Goal: Information Seeking & Learning: Find specific fact

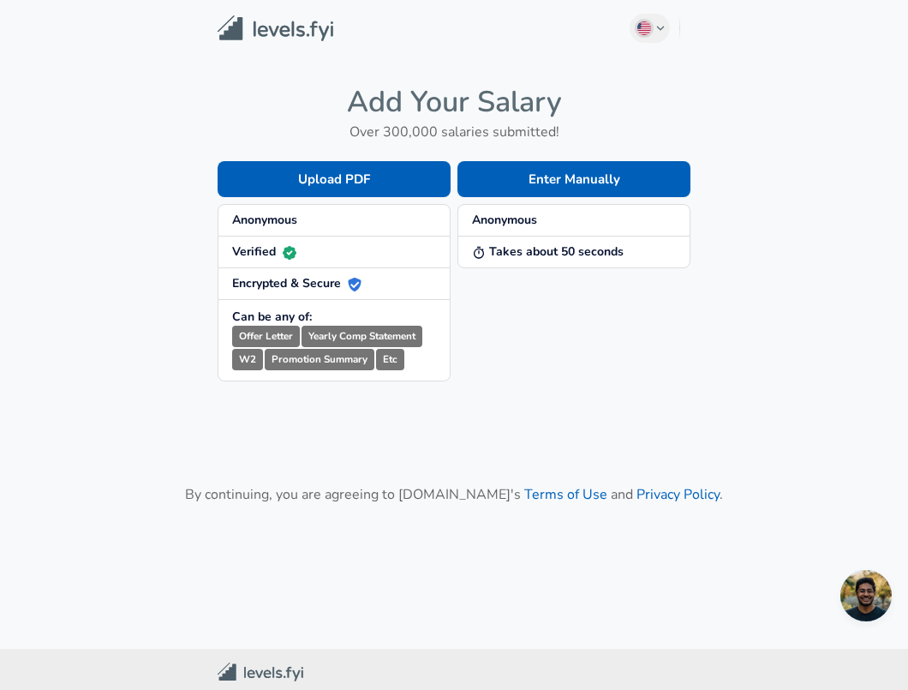
scroll to position [44, 0]
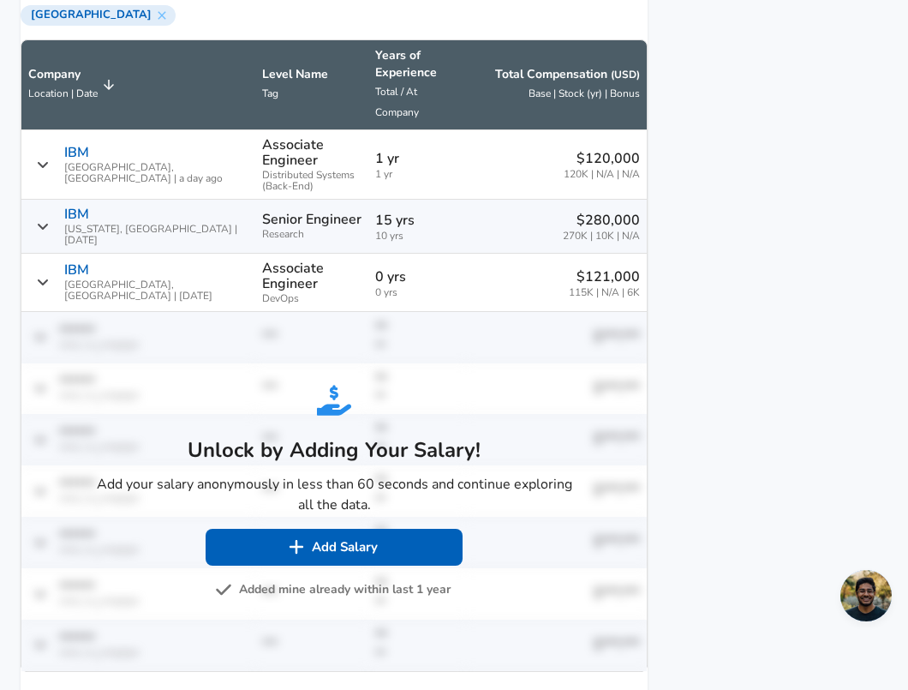
scroll to position [1269, 0]
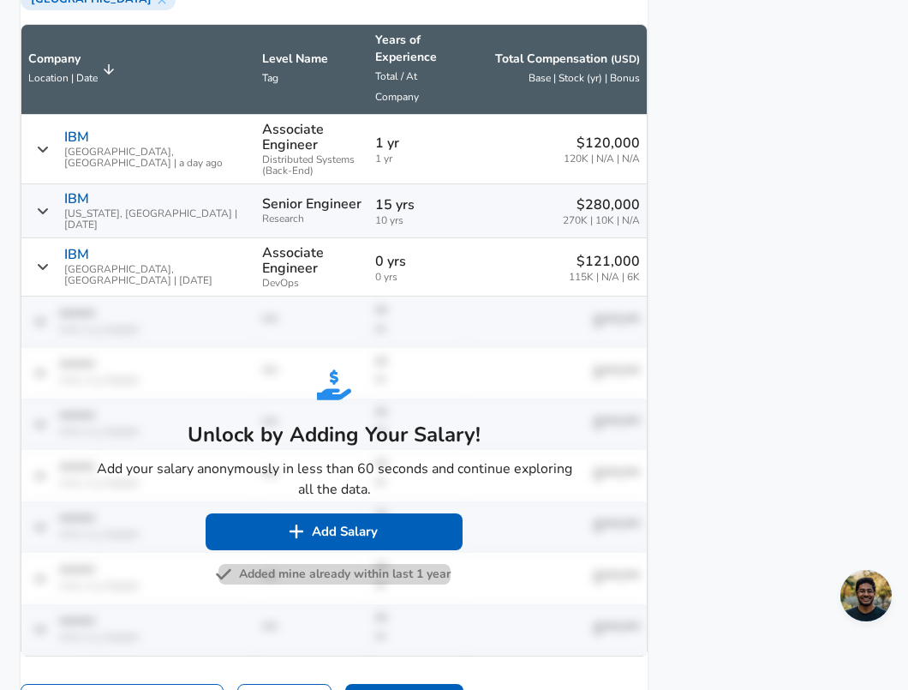
click at [373, 583] on button "Added mine already within last 1 year" at bounding box center [335, 574] width 232 height 21
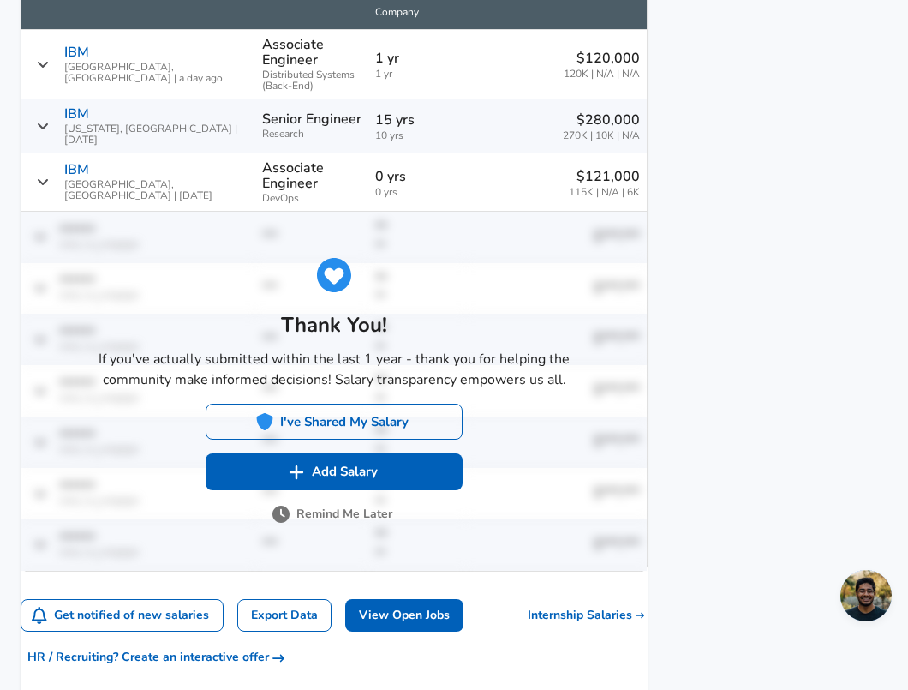
scroll to position [1352, 0]
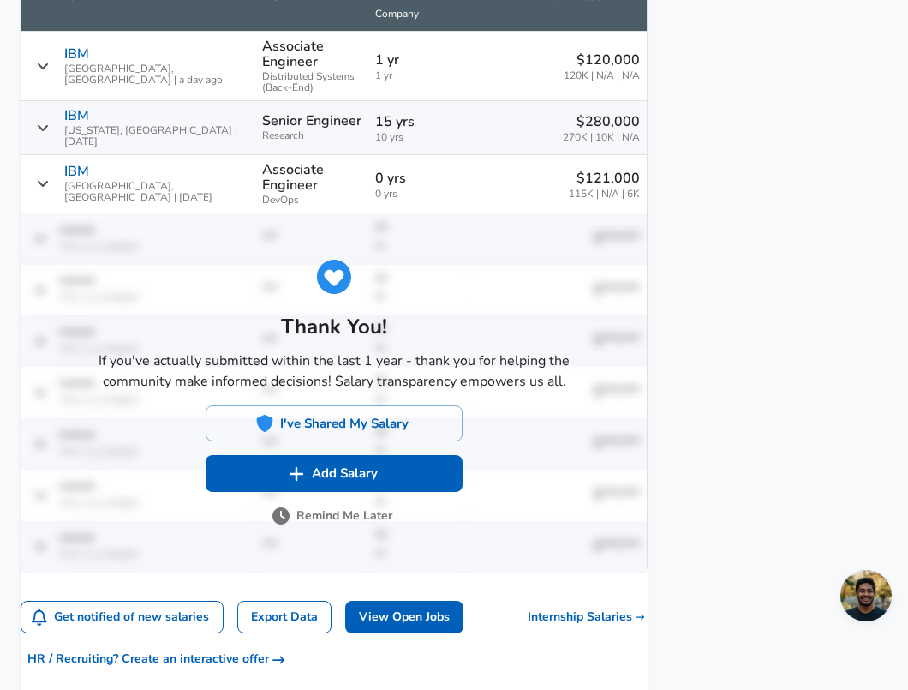
click at [344, 527] on button "Remind Me Later" at bounding box center [334, 516] width 117 height 21
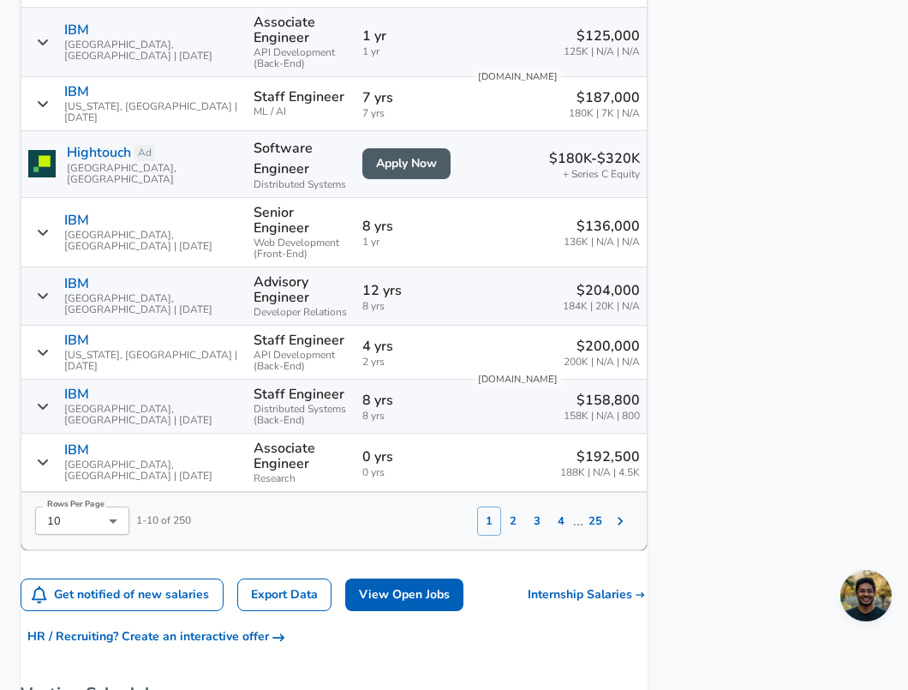
scroll to position [1543, 0]
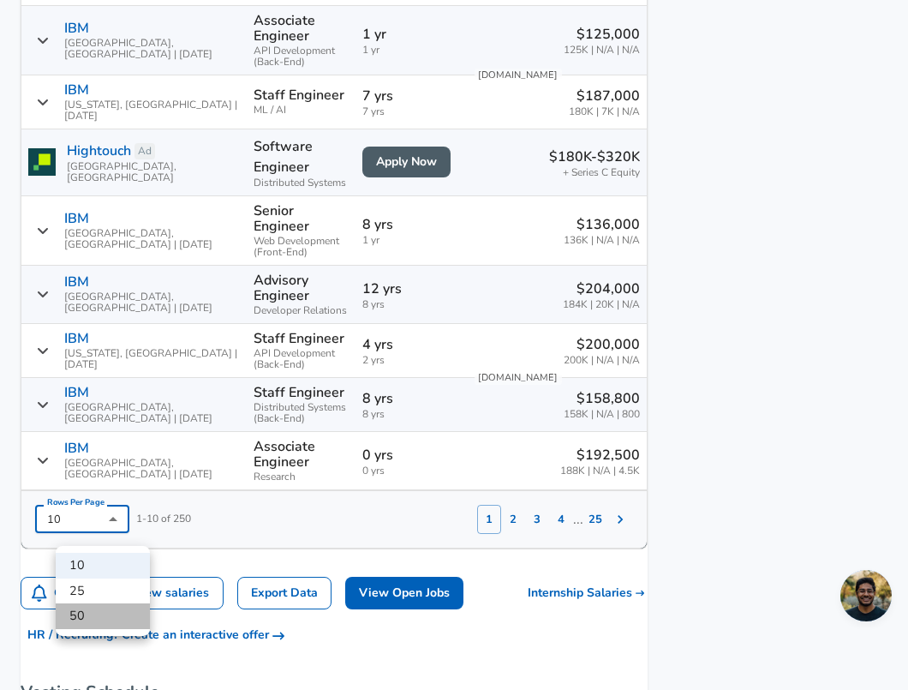
click at [101, 616] on li "50" at bounding box center [103, 616] width 94 height 26
type input "50"
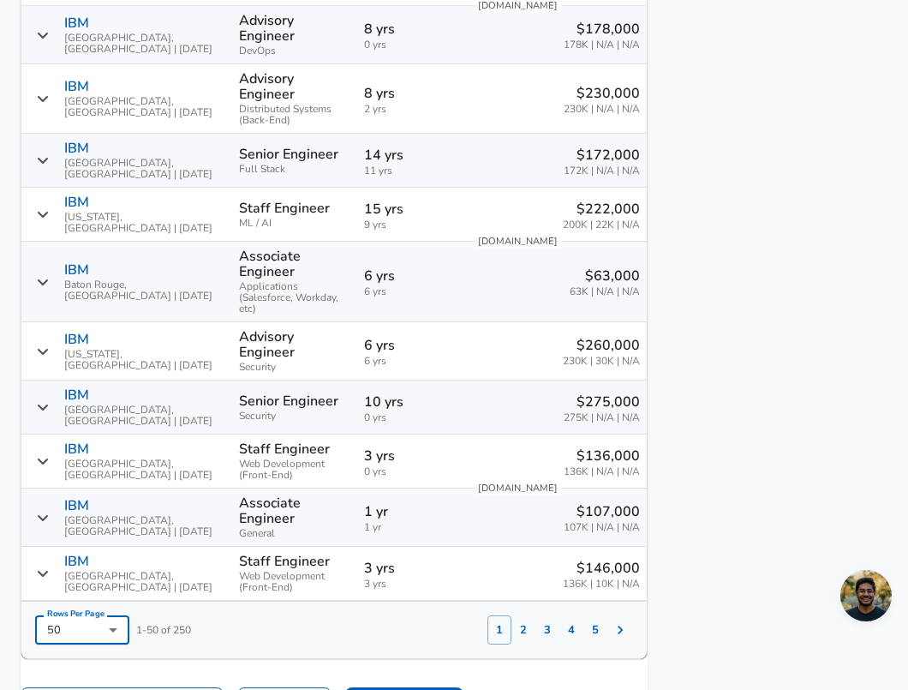
scroll to position [3772, 0]
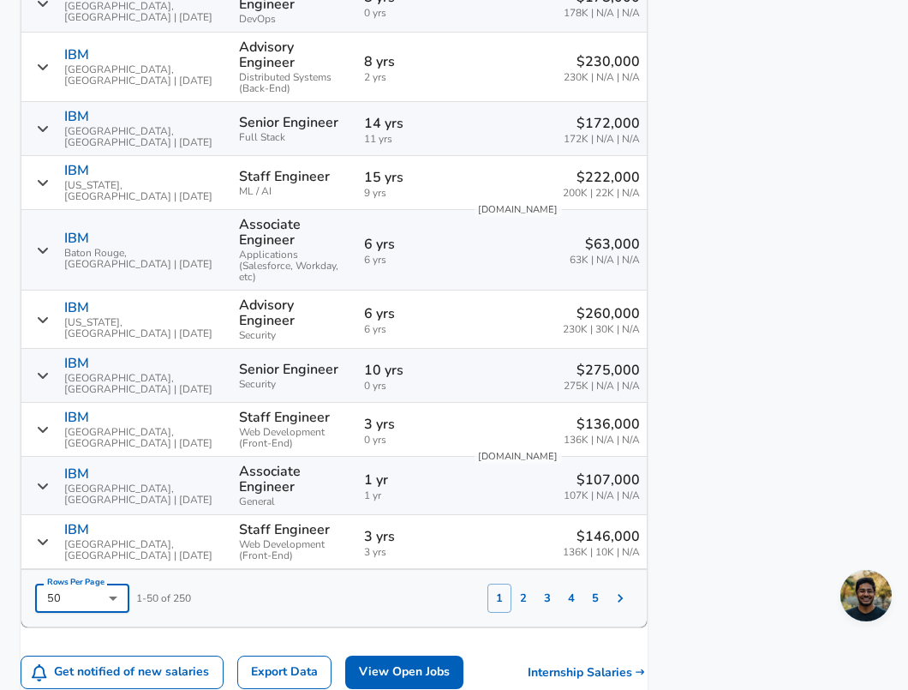
click at [512, 590] on button "2" at bounding box center [524, 598] width 24 height 29
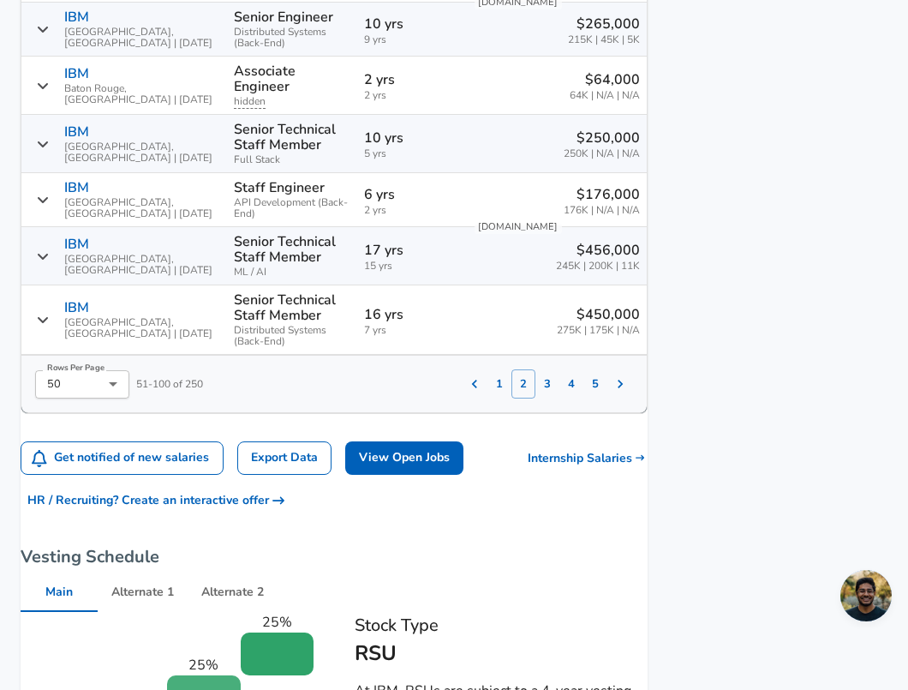
scroll to position [3916, 0]
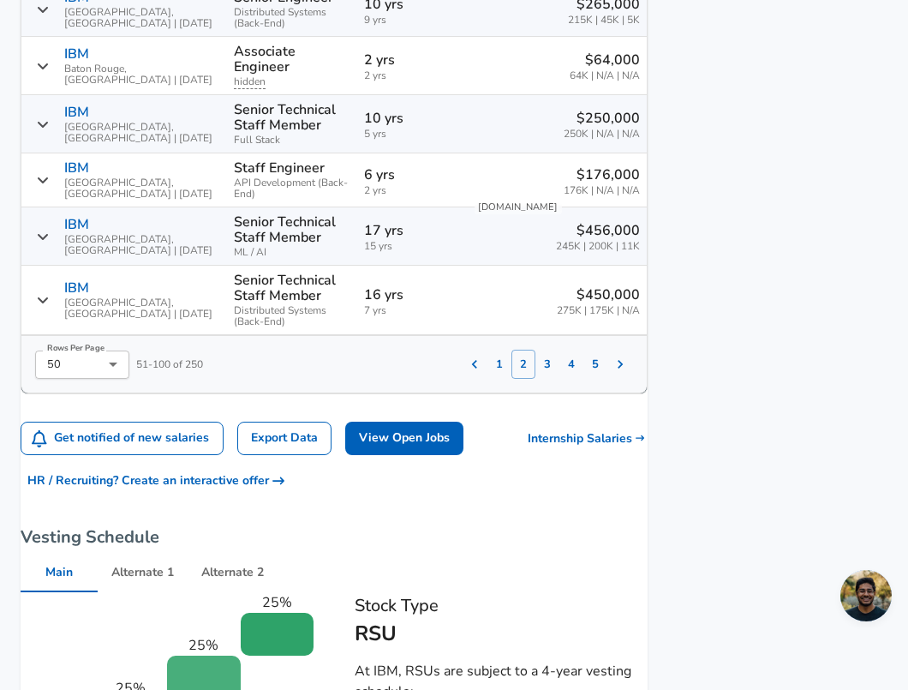
click at [536, 350] on button "3" at bounding box center [548, 364] width 24 height 29
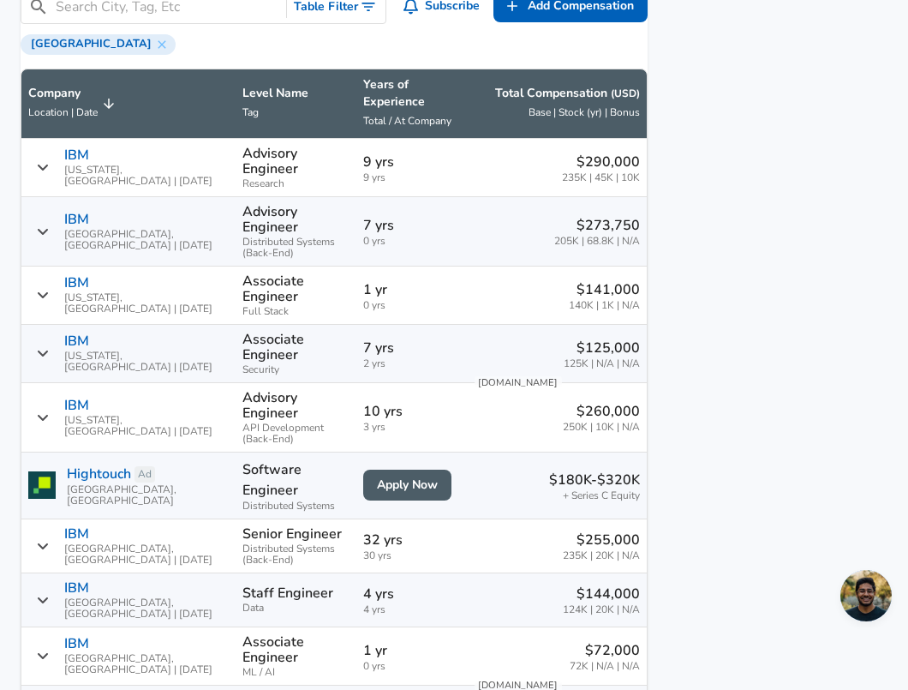
scroll to position [1222, 0]
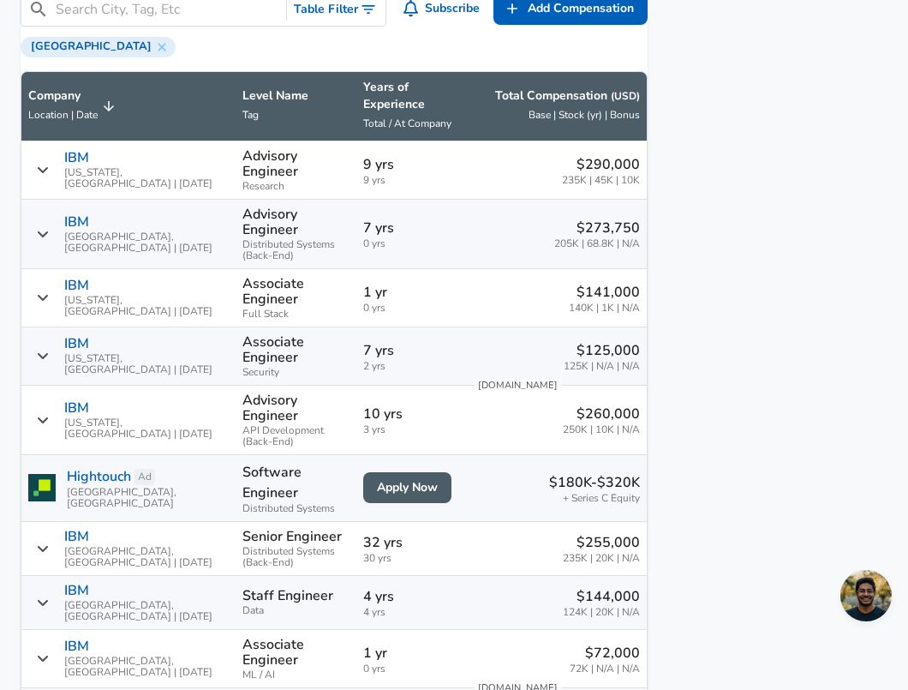
click at [69, 122] on span "Location | Date" at bounding box center [62, 115] width 69 height 14
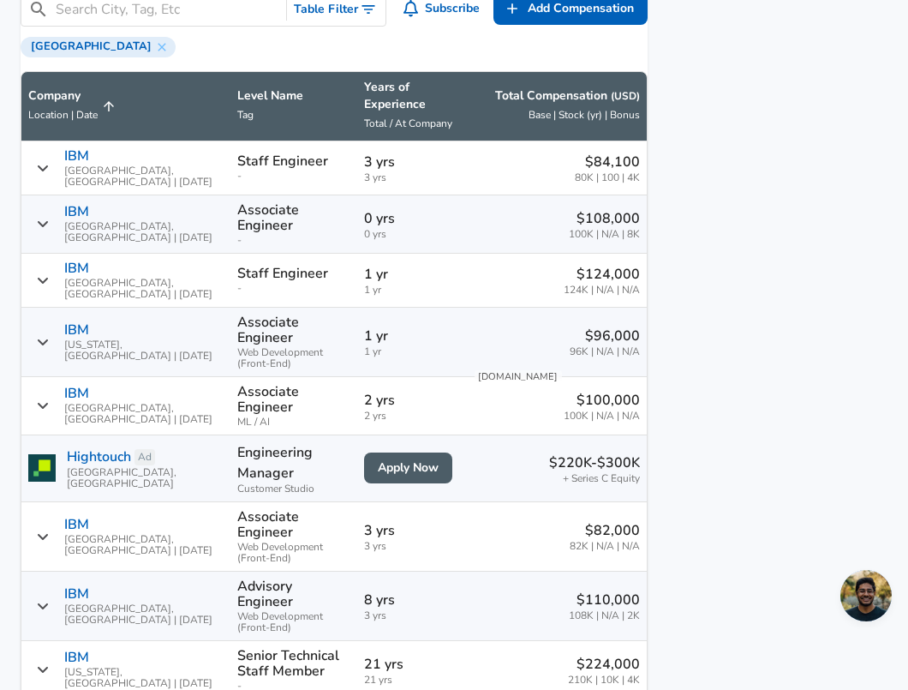
click at [117, 114] on icon "Salary Submissions" at bounding box center [108, 106] width 15 height 15
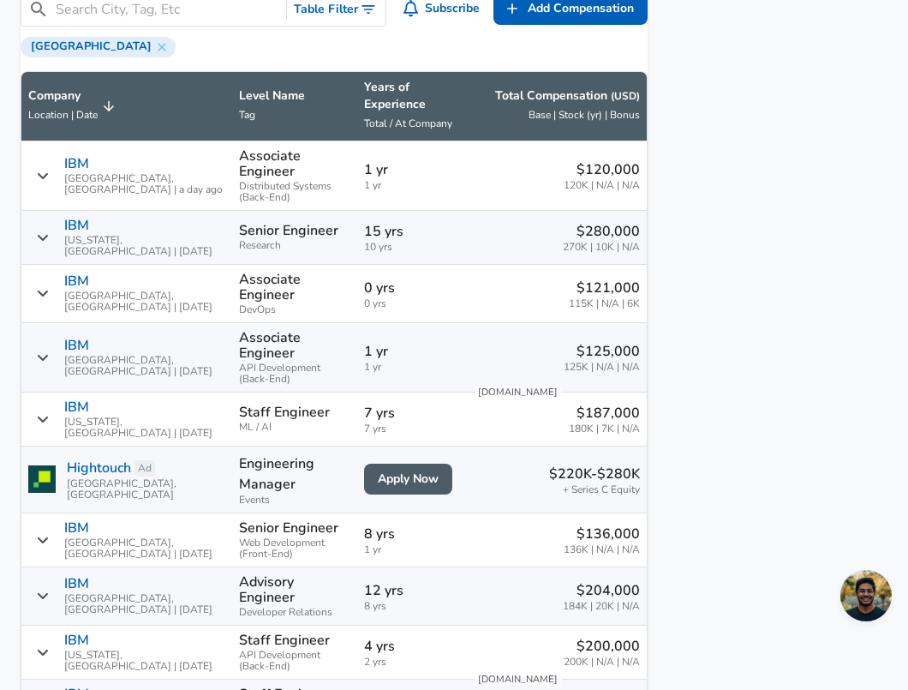
click at [127, 21] on input "Search City, Tag, Etc" at bounding box center [168, 9] width 224 height 21
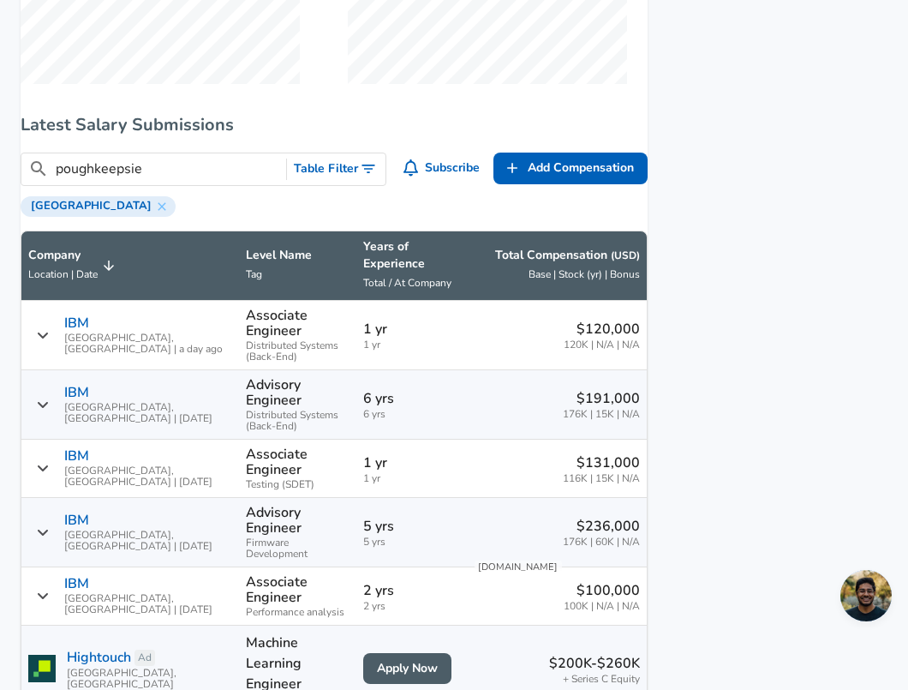
scroll to position [1059, 0]
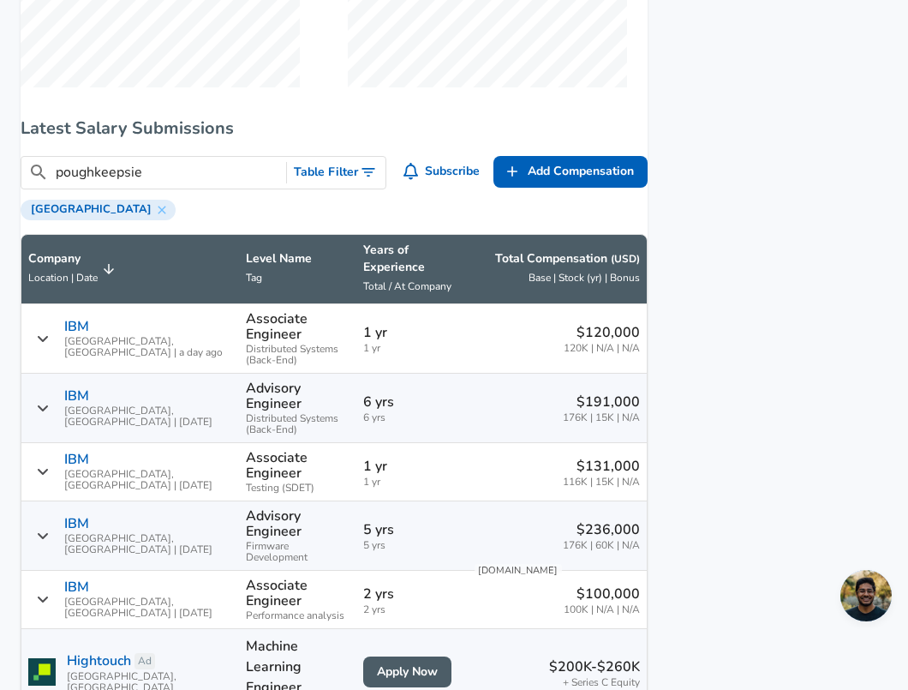
click at [284, 220] on div "[GEOGRAPHIC_DATA]" at bounding box center [334, 208] width 627 height 24
click at [217, 183] on input "poughkeepsie" at bounding box center [168, 172] width 224 height 21
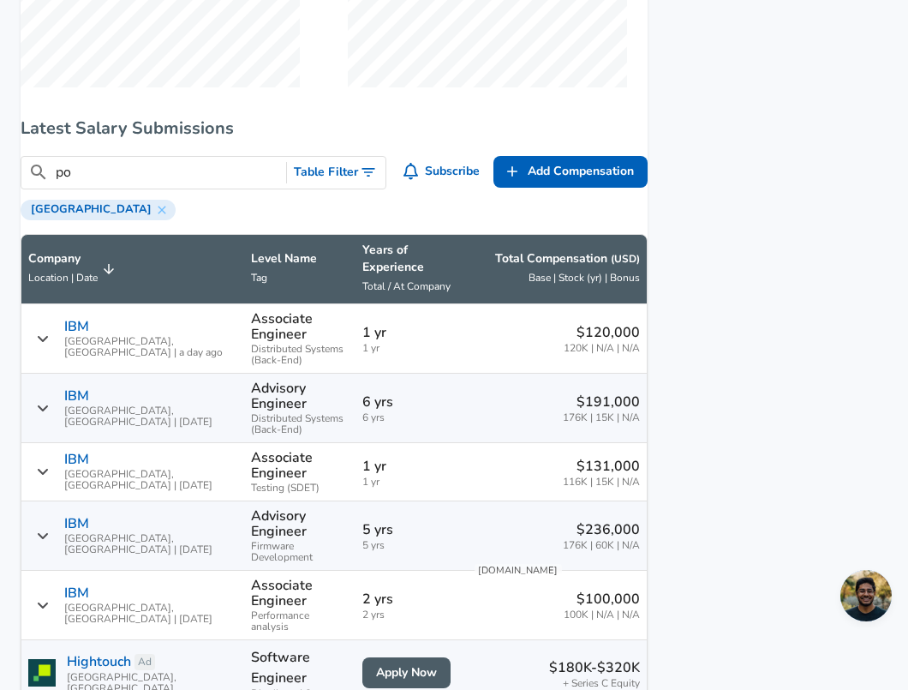
type input "p"
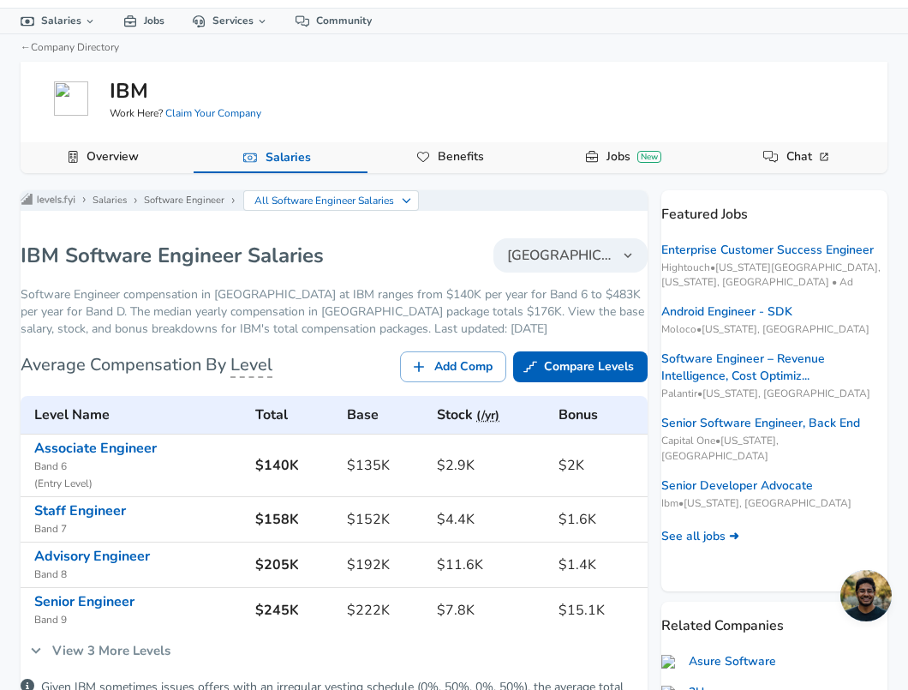
scroll to position [59, 0]
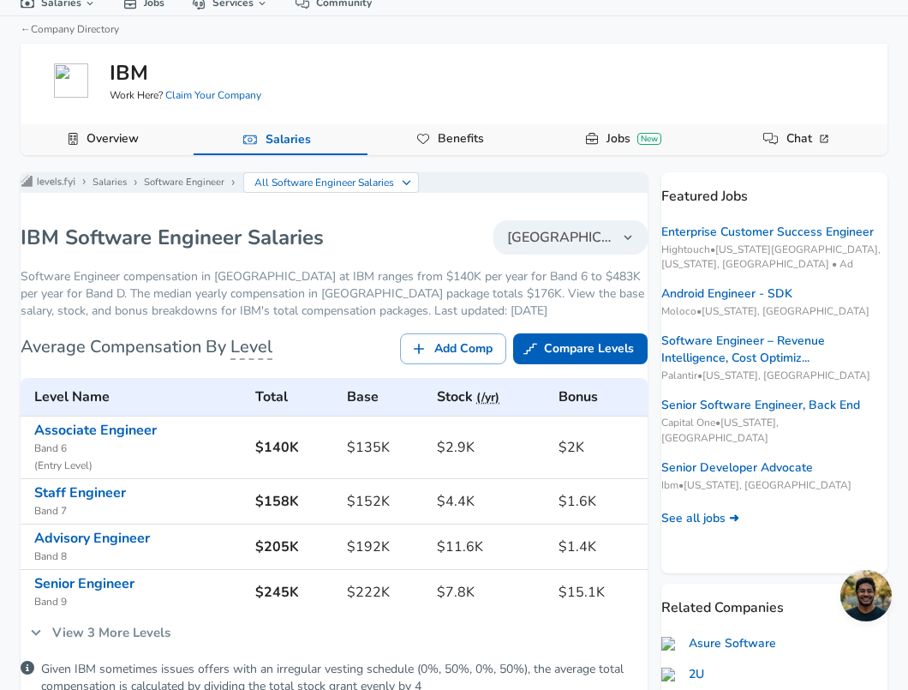
click at [296, 459] on h6 "$140K" at bounding box center [294, 447] width 78 height 24
drag, startPoint x: 262, startPoint y: 461, endPoint x: 308, endPoint y: 461, distance: 46.3
click at [308, 459] on h6 "$140K" at bounding box center [294, 447] width 78 height 24
